Goal: Navigation & Orientation: Find specific page/section

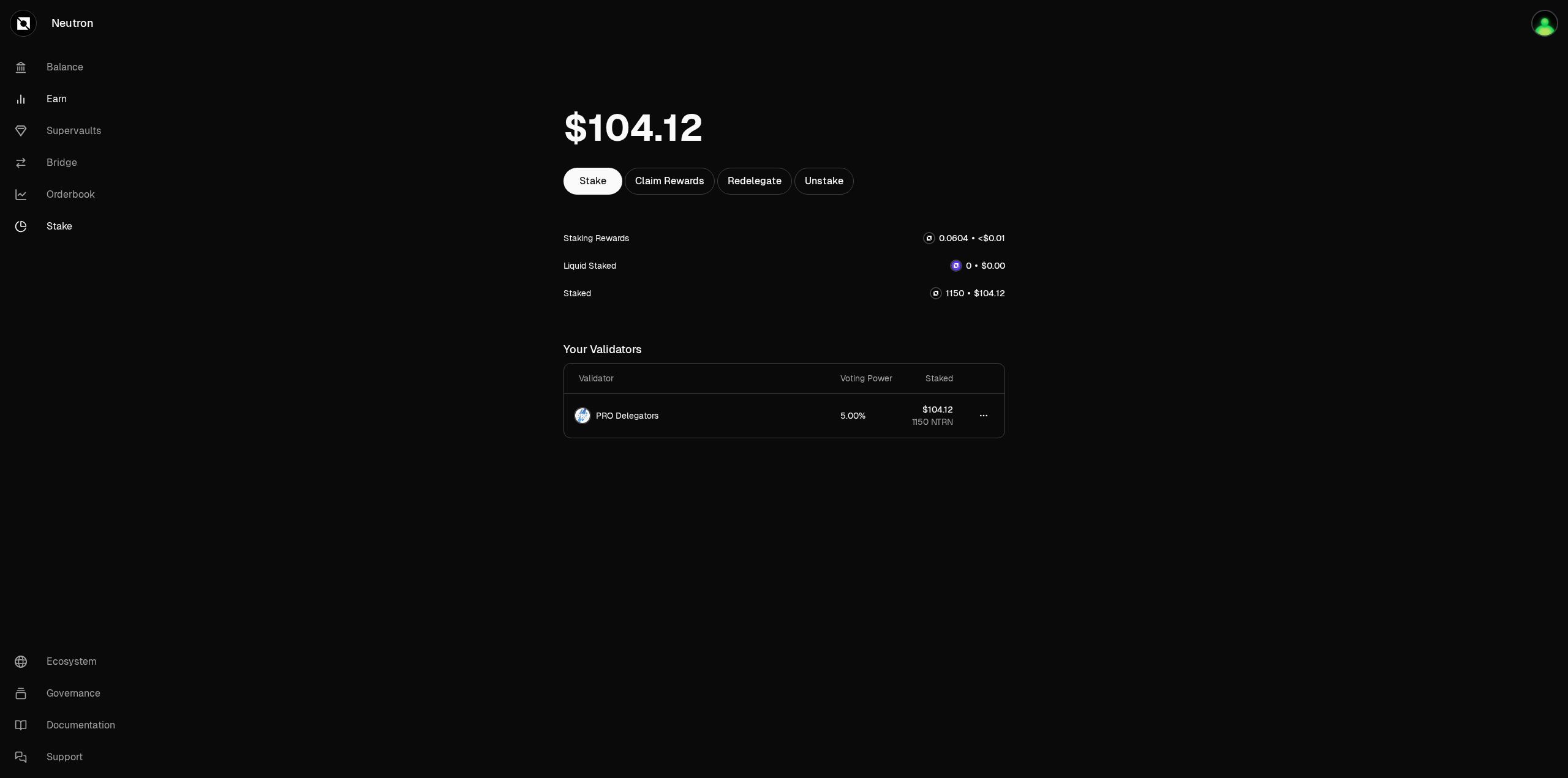
click at [59, 99] on link "Earn" at bounding box center [69, 99] width 127 height 32
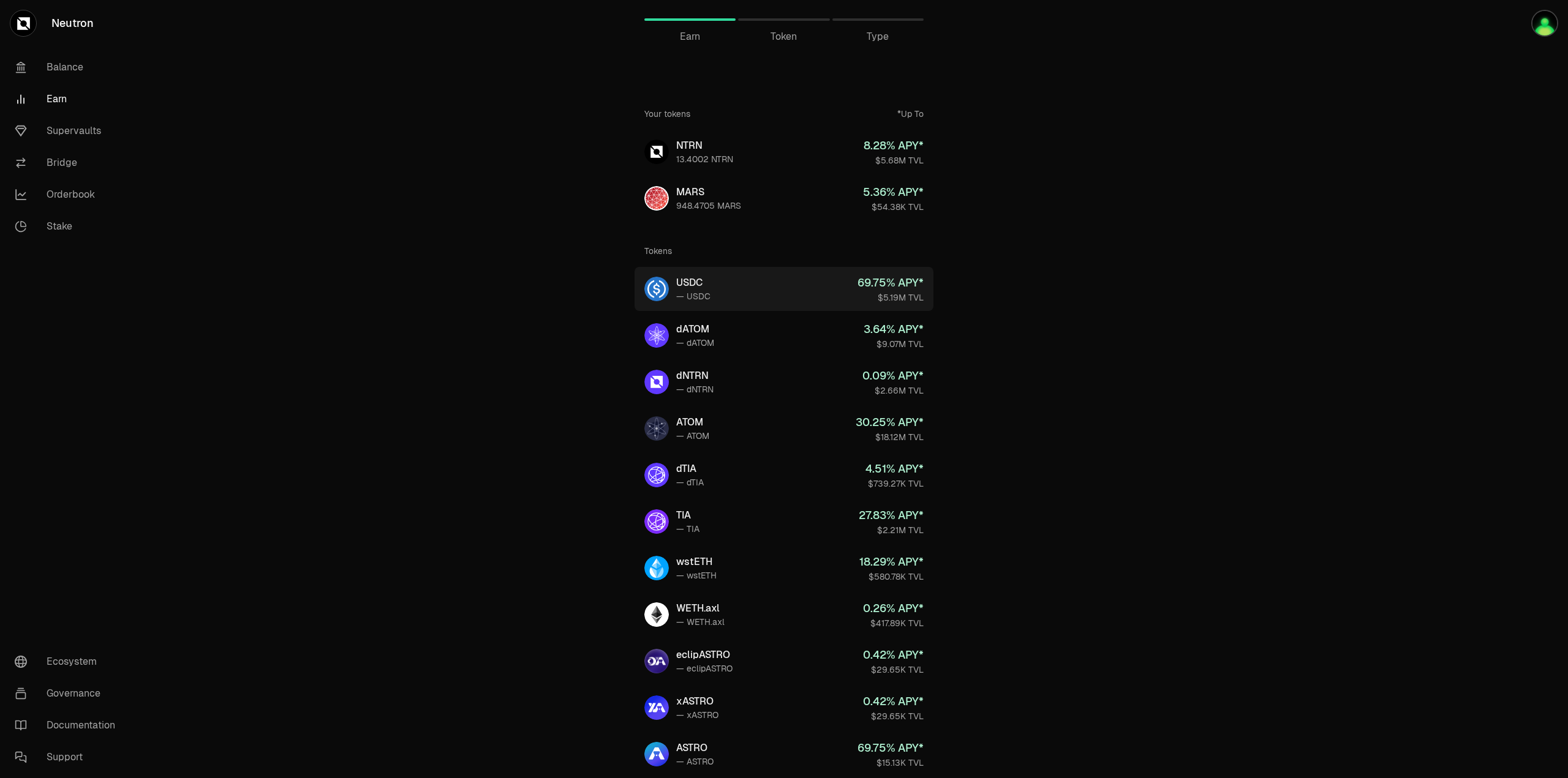
click at [803, 294] on link "USDC — USDC 69.75 % APY* $5.19M TVL" at bounding box center [784, 289] width 299 height 44
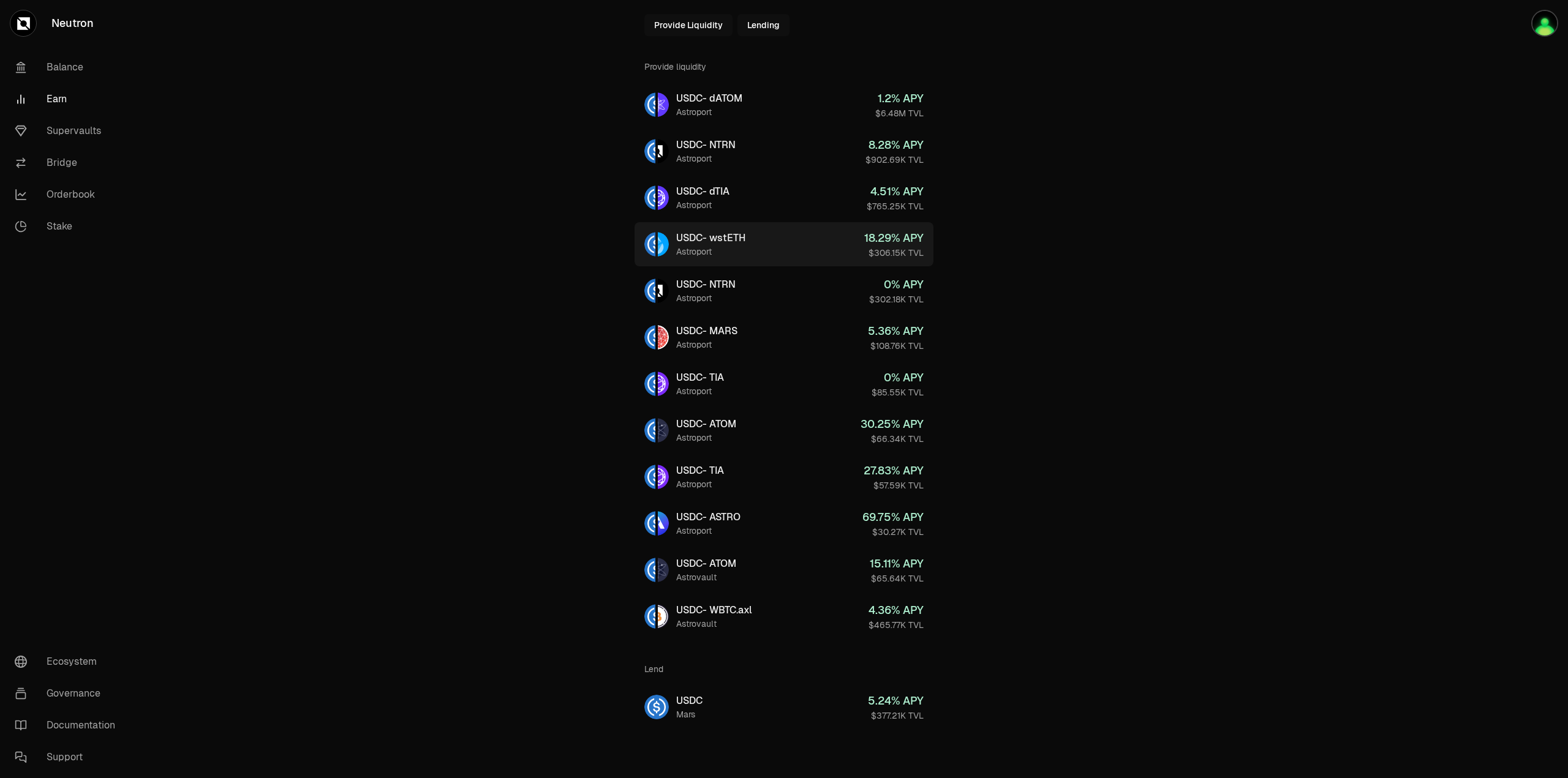
scroll to position [23, 0]
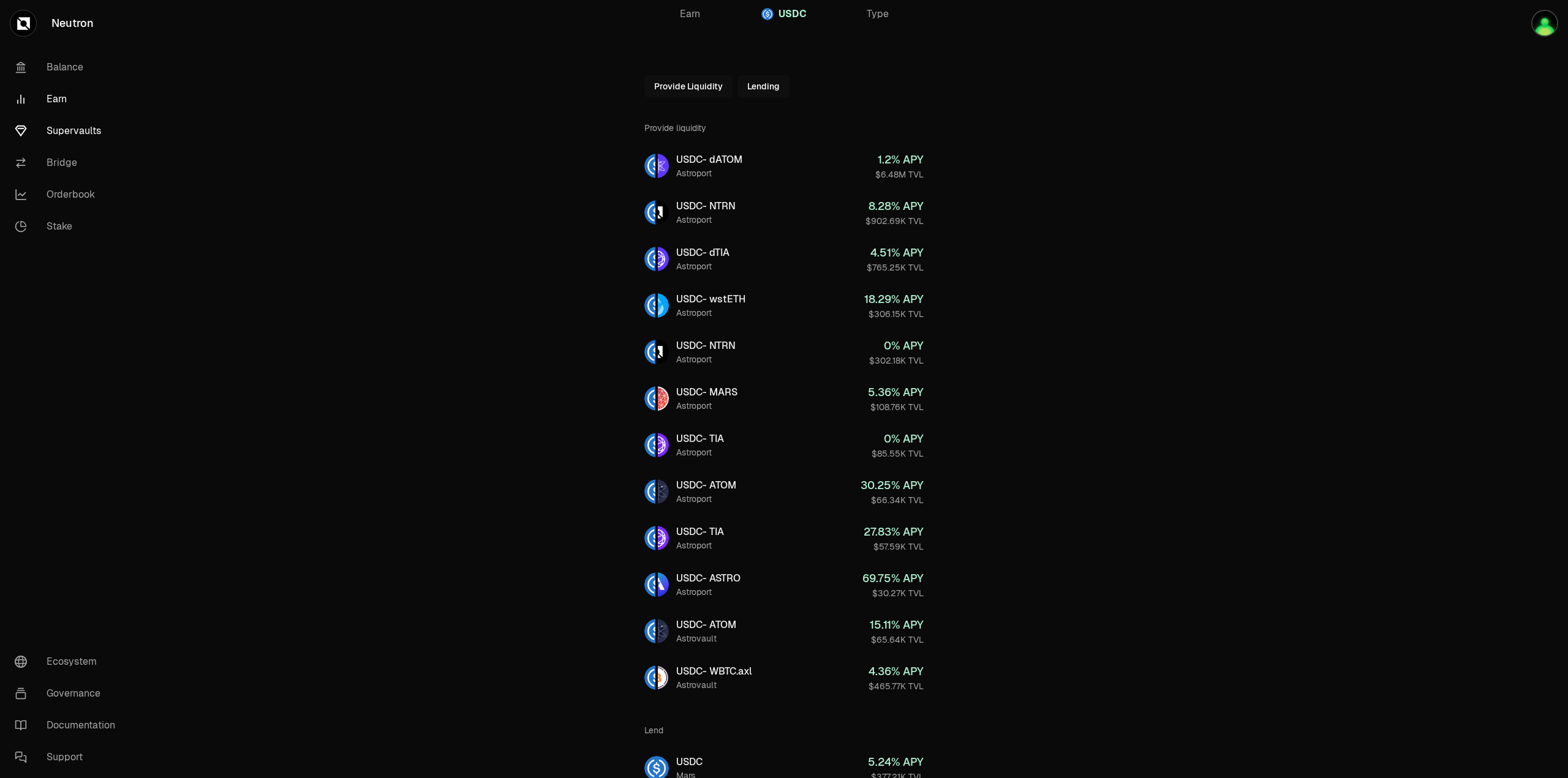
click at [57, 127] on link "Supervaults" at bounding box center [69, 131] width 127 height 32
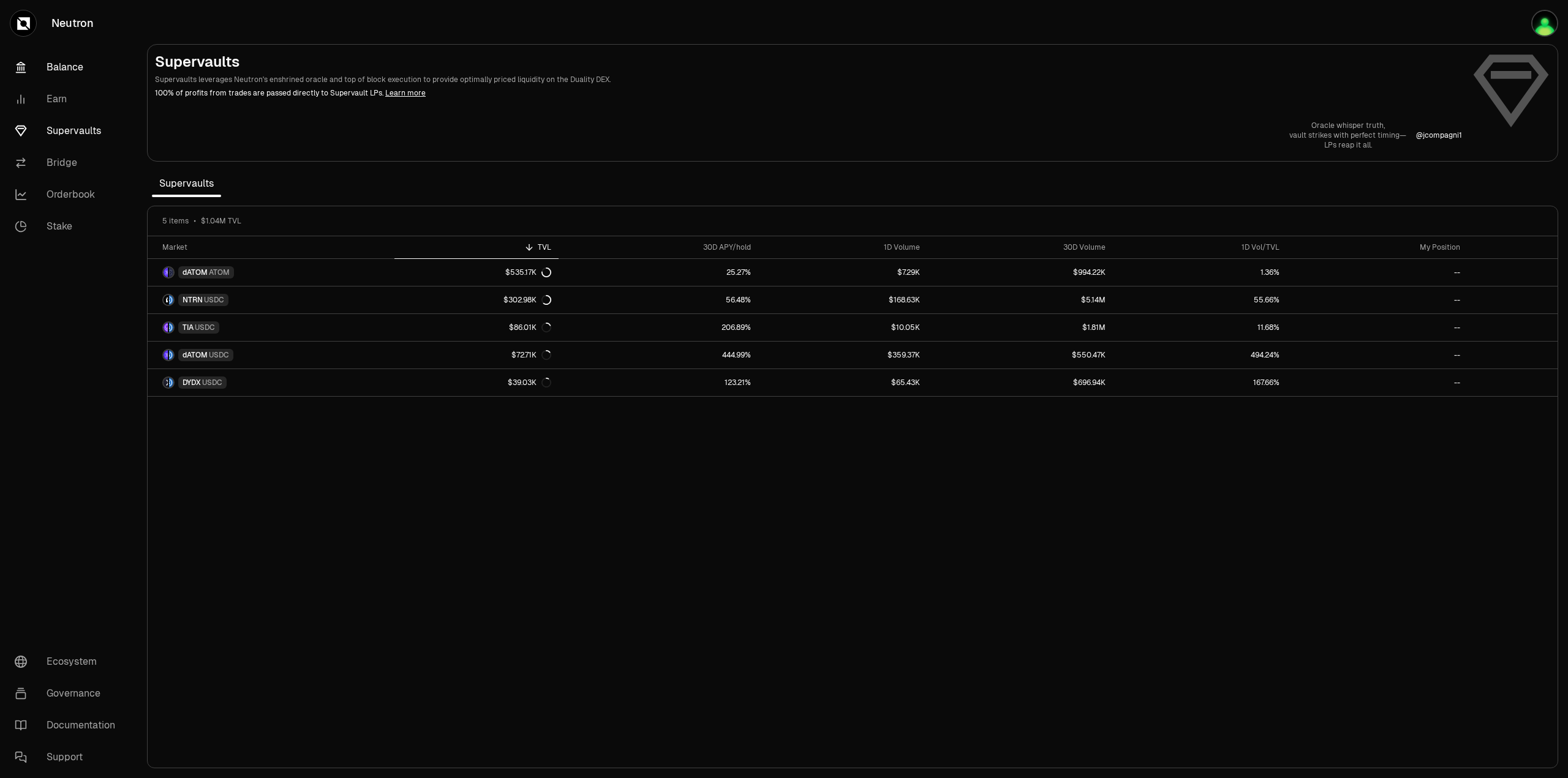
click at [47, 63] on link "Balance" at bounding box center [69, 67] width 127 height 32
